Goal: Find contact information: Find contact information

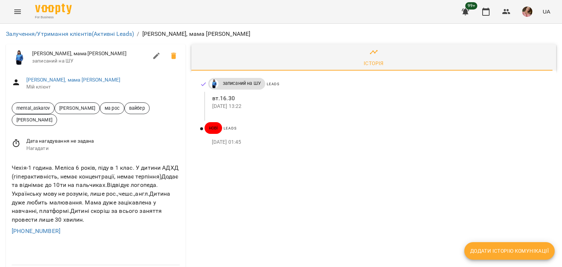
scroll to position [37, 0]
drag, startPoint x: 64, startPoint y: 193, endPoint x: 0, endPoint y: 190, distance: 64.4
copy link "+420776284074"
